Goal: Book appointment/travel/reservation

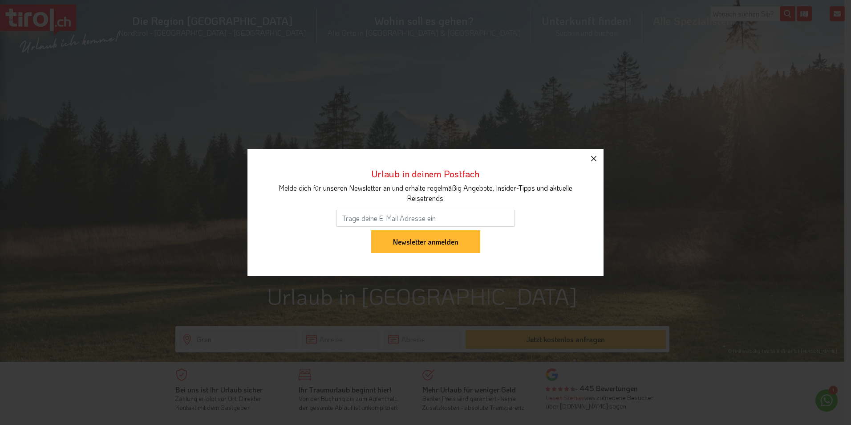
click at [592, 156] on icon "button" at bounding box center [593, 158] width 11 height 11
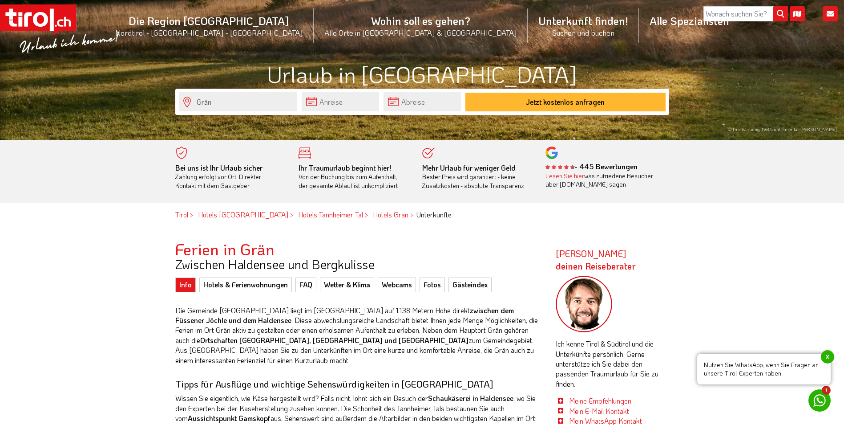
scroll to position [223, 0]
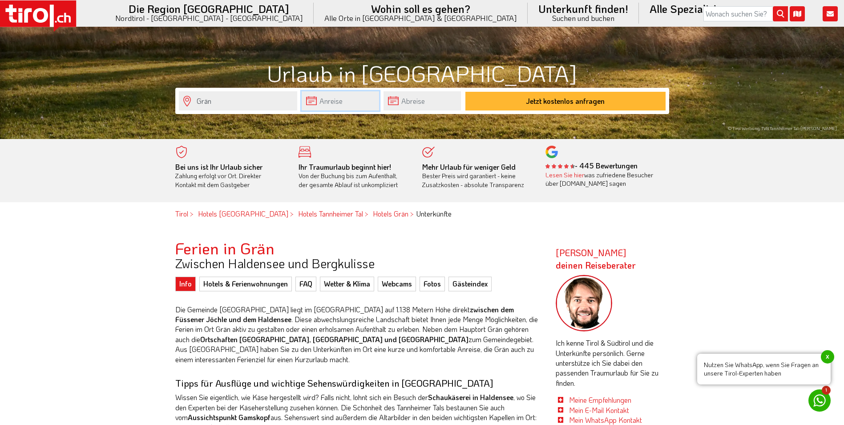
click at [324, 97] on input "text" at bounding box center [340, 100] width 77 height 19
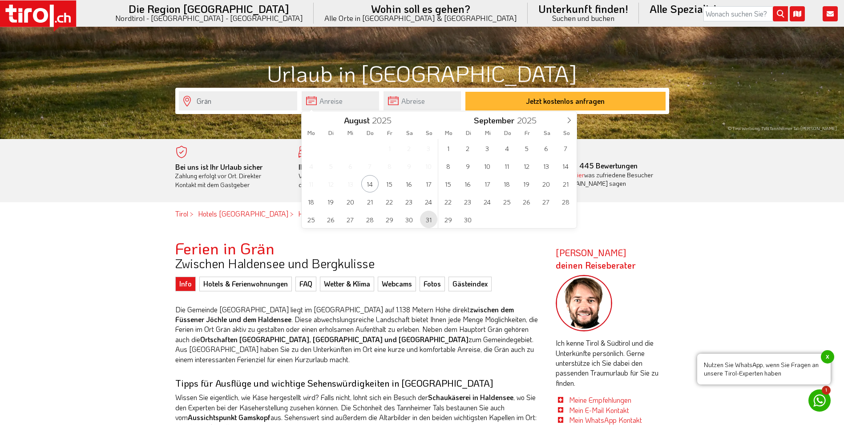
click at [429, 219] on span "31" at bounding box center [428, 219] width 17 height 17
click at [488, 168] on span "10" at bounding box center [487, 165] width 17 height 17
type input "31-08-2025"
type input "10-09-2025"
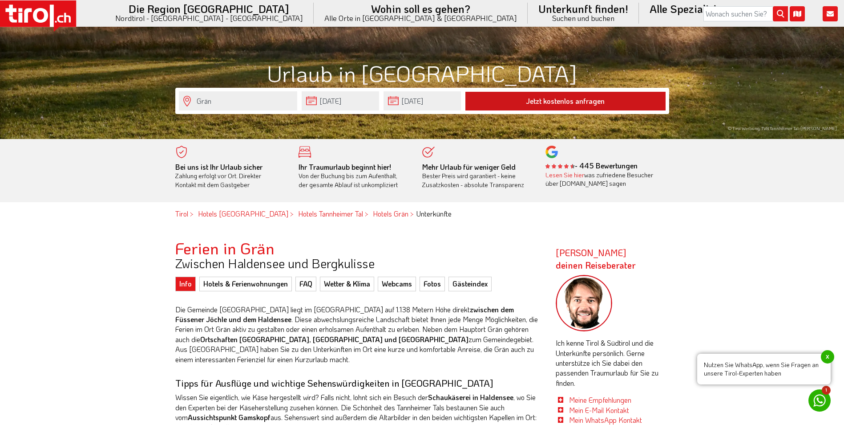
click at [512, 102] on button "Jetzt kostenlos anfragen" at bounding box center [566, 101] width 200 height 19
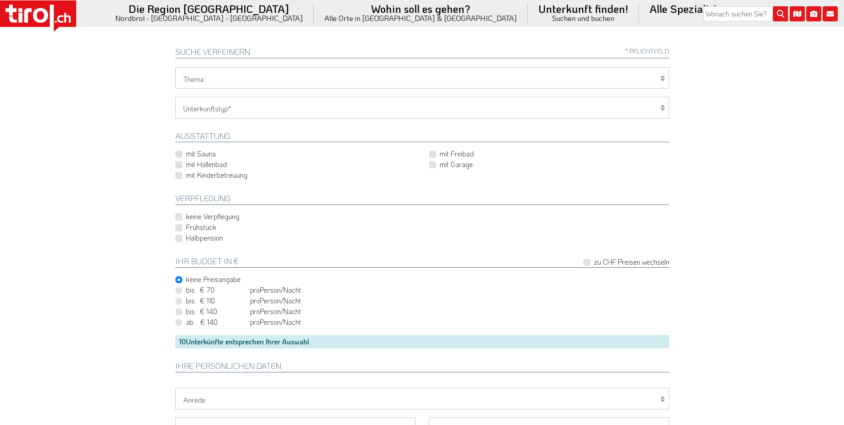
scroll to position [312, 0]
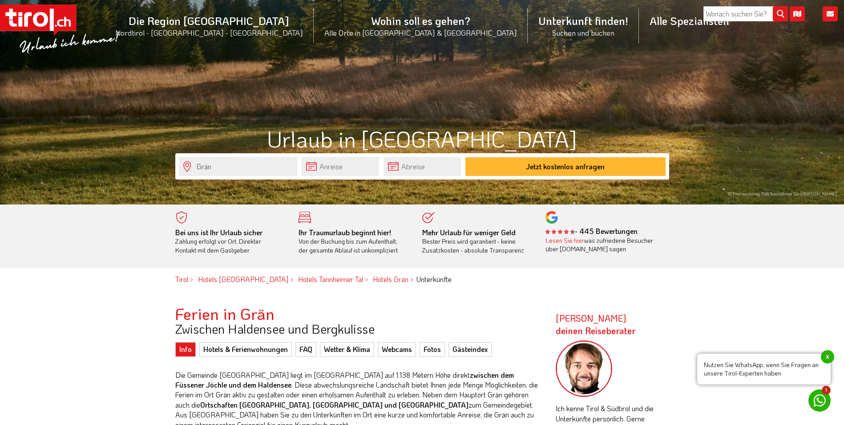
scroll to position [267, 0]
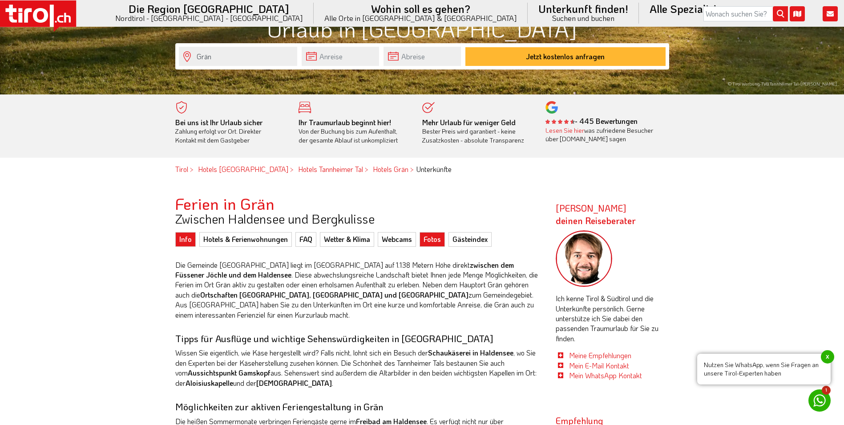
click at [430, 238] on link "Fotos" at bounding box center [432, 239] width 25 height 14
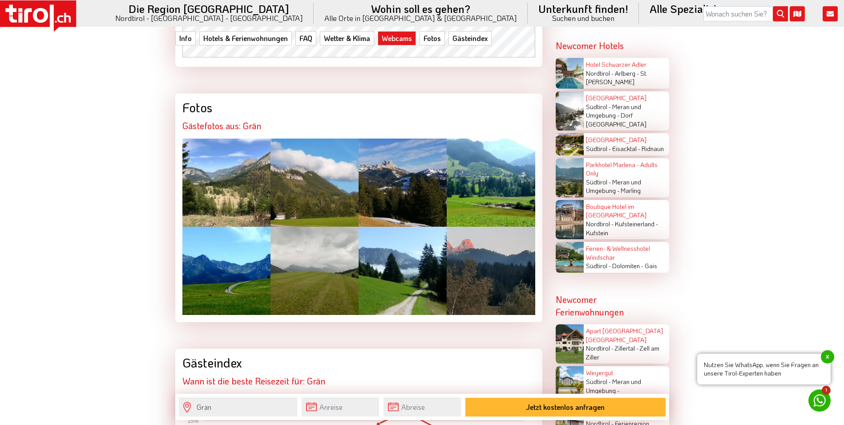
scroll to position [1902, 0]
